Goal: Obtain resource: Obtain resource

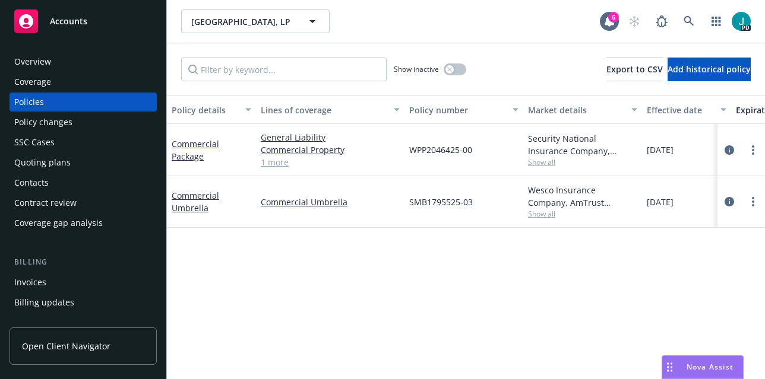
click at [59, 65] on div "Overview" at bounding box center [83, 61] width 138 height 19
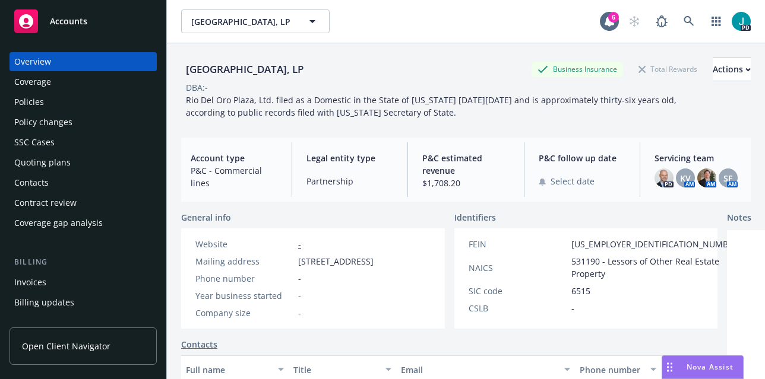
click at [47, 104] on div "Policies" at bounding box center [83, 102] width 138 height 19
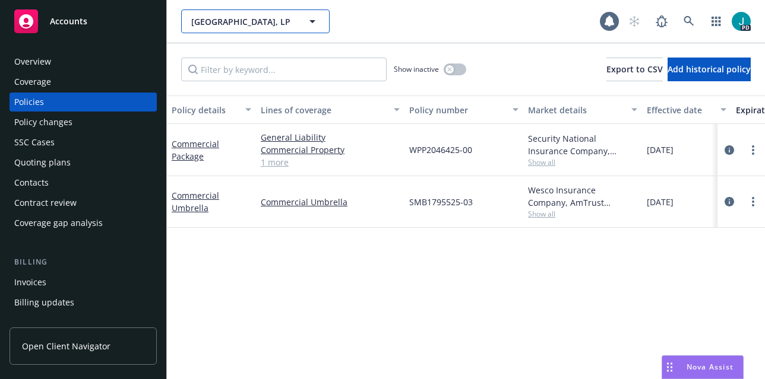
click at [227, 18] on span "[GEOGRAPHIC_DATA], LP" at bounding box center [242, 21] width 103 height 12
type input "fixins"
click at [258, 23] on input "fixins" at bounding box center [253, 21] width 104 height 12
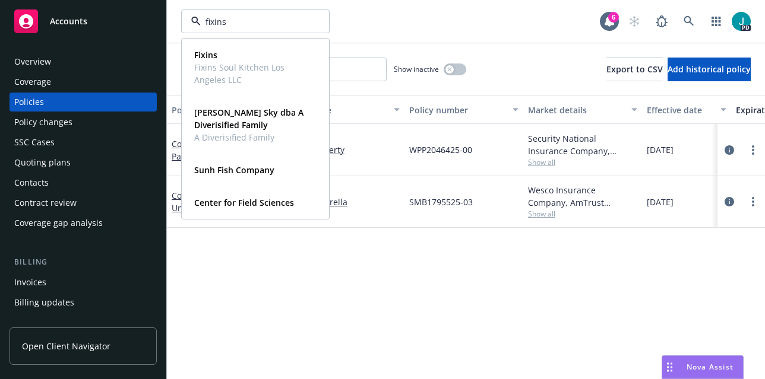
type input "fixins"
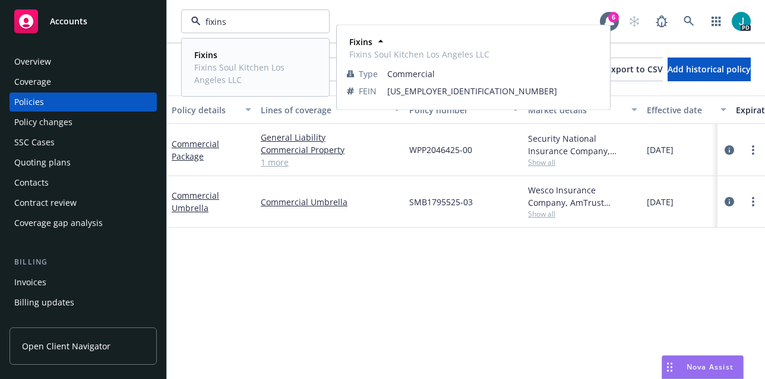
click at [216, 61] on span "Fixins" at bounding box center [254, 55] width 120 height 12
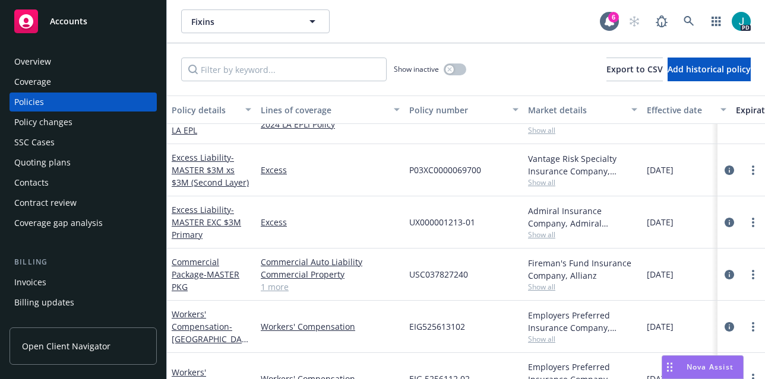
scroll to position [91, 0]
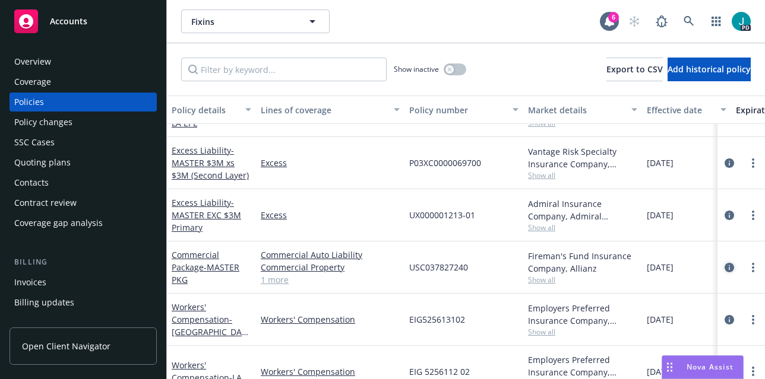
click at [724, 267] on icon "circleInformation" at bounding box center [728, 267] width 9 height 9
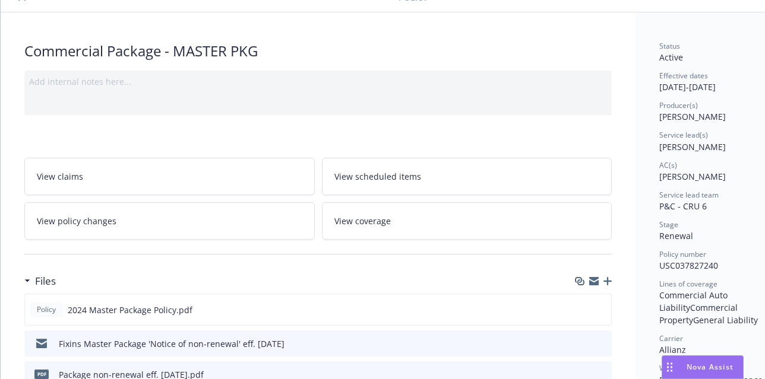
scroll to position [115, 0]
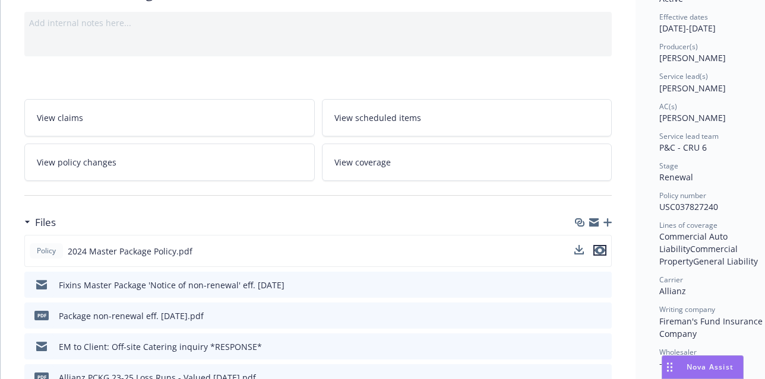
click at [605, 251] on button "preview file" at bounding box center [599, 250] width 13 height 11
